Goal: Navigation & Orientation: Find specific page/section

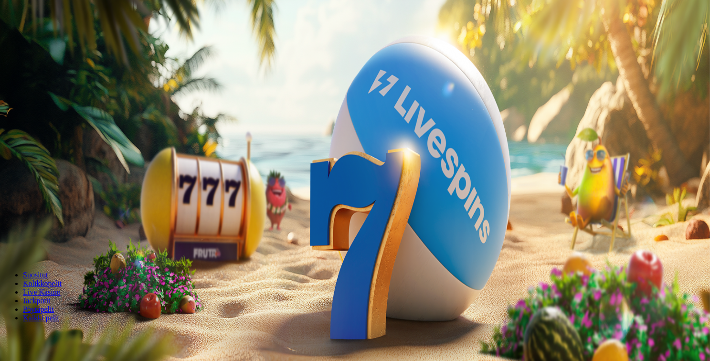
click at [59, 38] on span "Kirjaudu" at bounding box center [65, 34] width 23 height 7
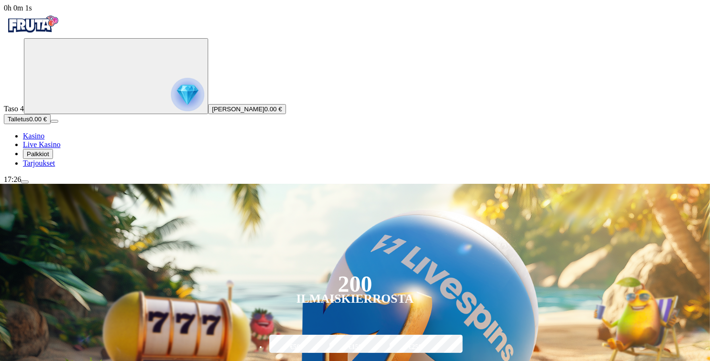
click at [171, 97] on img "Primary" at bounding box center [187, 94] width 33 height 33
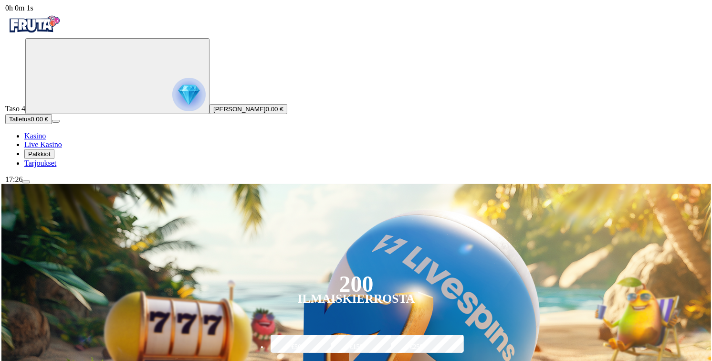
scroll to position [513, 0]
